Goal: Task Accomplishment & Management: Use online tool/utility

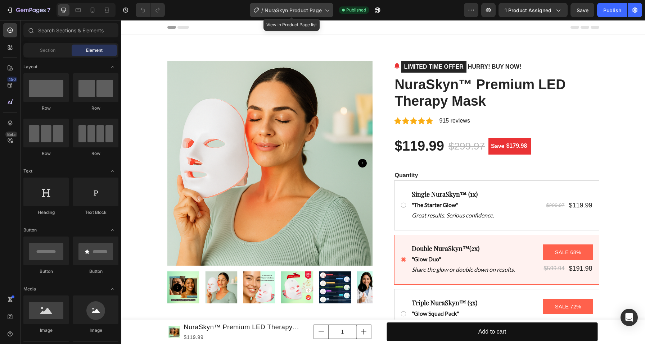
click at [314, 14] on div "/ NuraSkyn Product Page" at bounding box center [291, 10] width 83 height 14
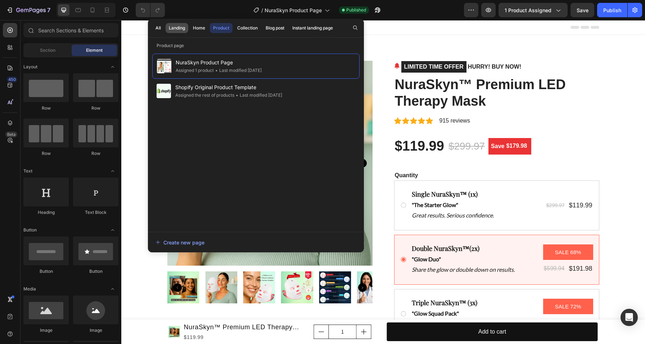
click at [181, 30] on div "Landing" at bounding box center [177, 28] width 16 height 6
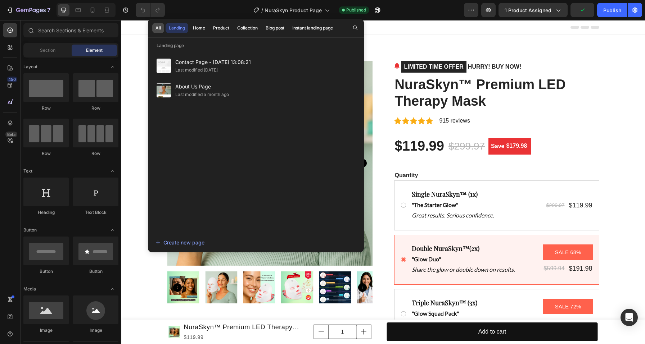
click at [158, 29] on div "All" at bounding box center [157, 28] width 5 height 6
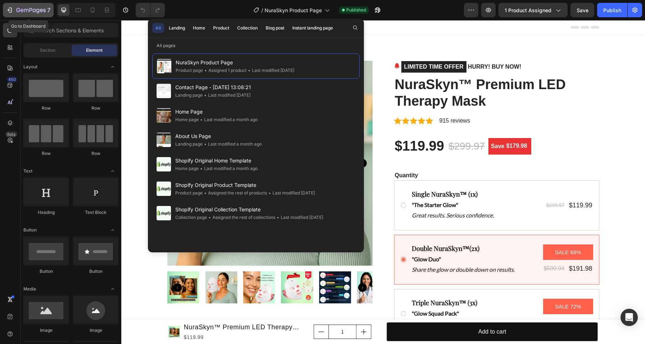
click at [40, 9] on icon "button" at bounding box center [30, 11] width 29 height 6
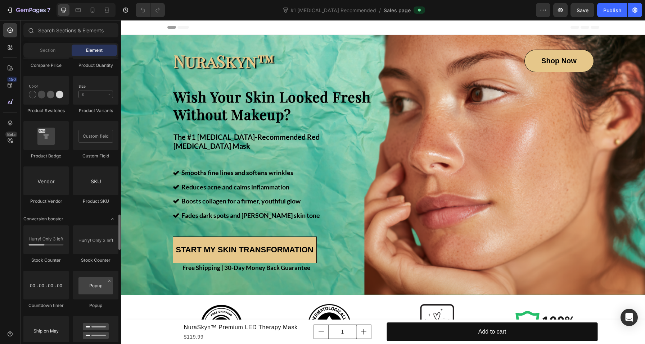
scroll to position [1277, 0]
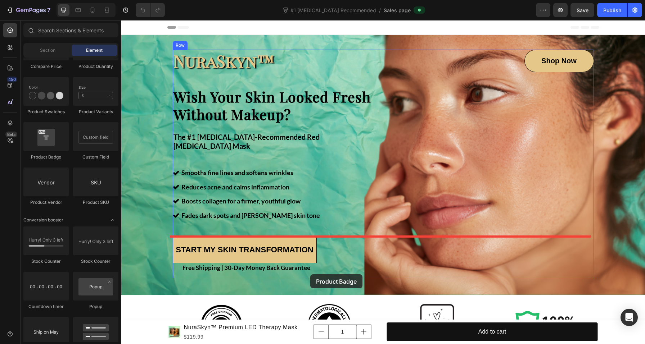
drag, startPoint x: 167, startPoint y: 164, endPoint x: 316, endPoint y: 209, distance: 155.5
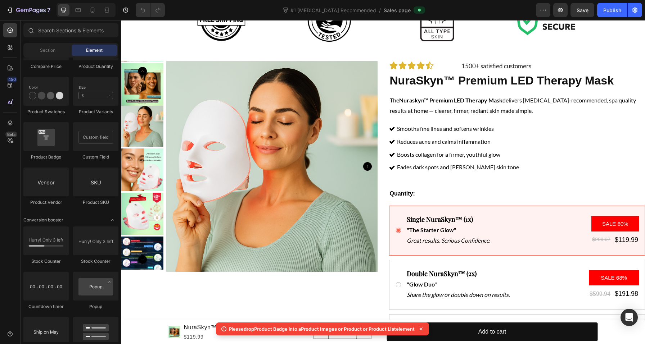
scroll to position [306, 0]
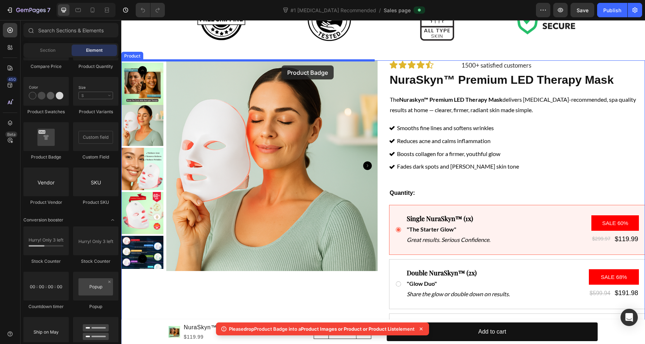
drag, startPoint x: 165, startPoint y: 163, endPoint x: 281, endPoint y: 67, distance: 150.7
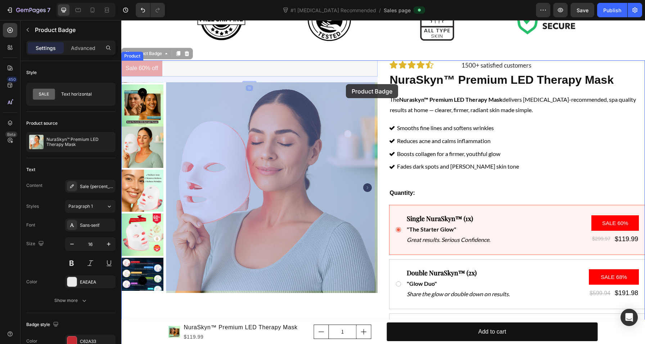
drag, startPoint x: 138, startPoint y: 54, endPoint x: 346, endPoint y: 85, distance: 210.1
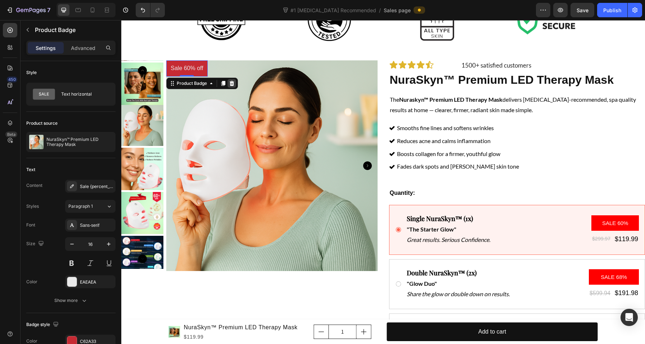
click at [232, 85] on icon at bounding box center [231, 83] width 5 height 5
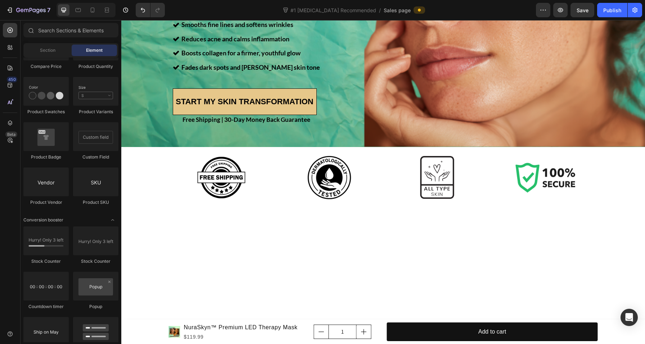
scroll to position [0, 0]
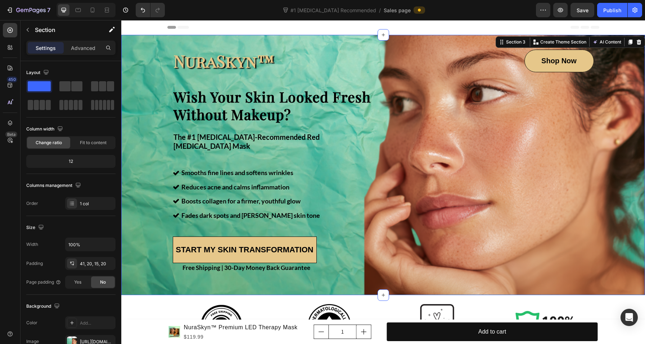
click at [455, 41] on div "NuraSkyn™ Heading Shop Now Button Row Wish Your Skin Looked Fresh Without Makeu…" at bounding box center [382, 165] width 523 height 260
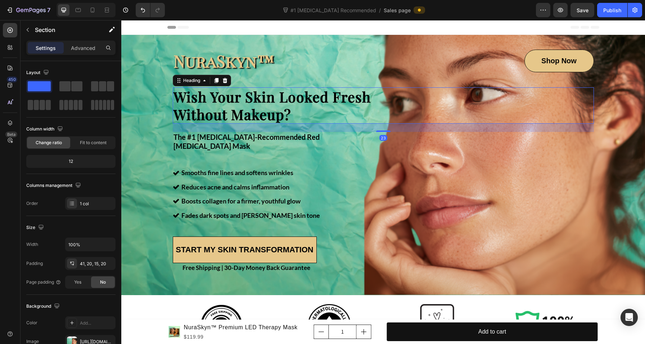
click at [294, 113] on h1 "Wish Your Skin Looked Fresh Without Makeup?" at bounding box center [279, 105] width 212 height 37
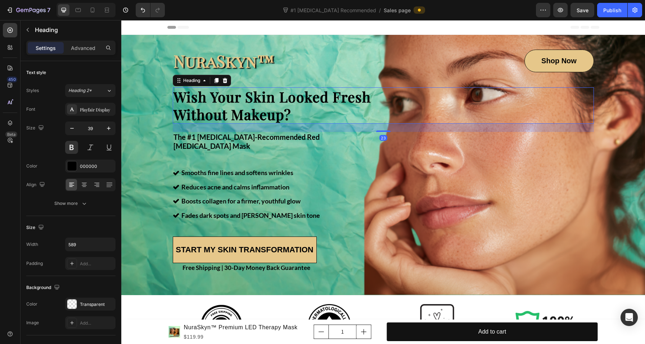
click at [293, 113] on h1 "Wish Your Skin Looked Fresh Without Makeup?" at bounding box center [279, 105] width 212 height 37
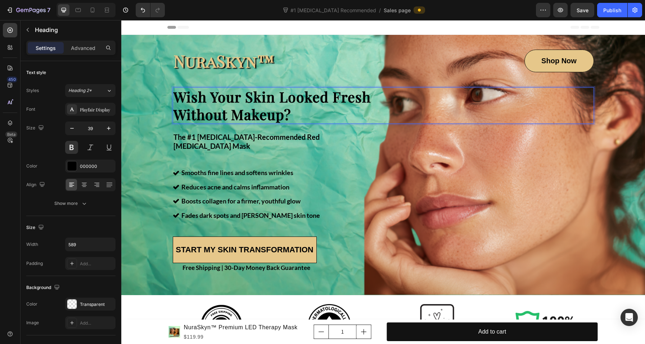
click at [293, 113] on p "Wish Your Skin Looked Fresh Without Makeup?" at bounding box center [278, 105] width 210 height 35
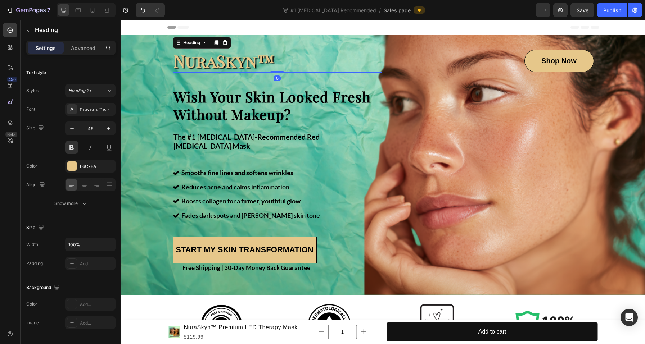
click at [358, 50] on h2 "NuraSkyn™" at bounding box center [277, 61] width 209 height 23
click at [23, 6] on div "7" at bounding box center [33, 10] width 34 height 9
